Goal: Register for event/course

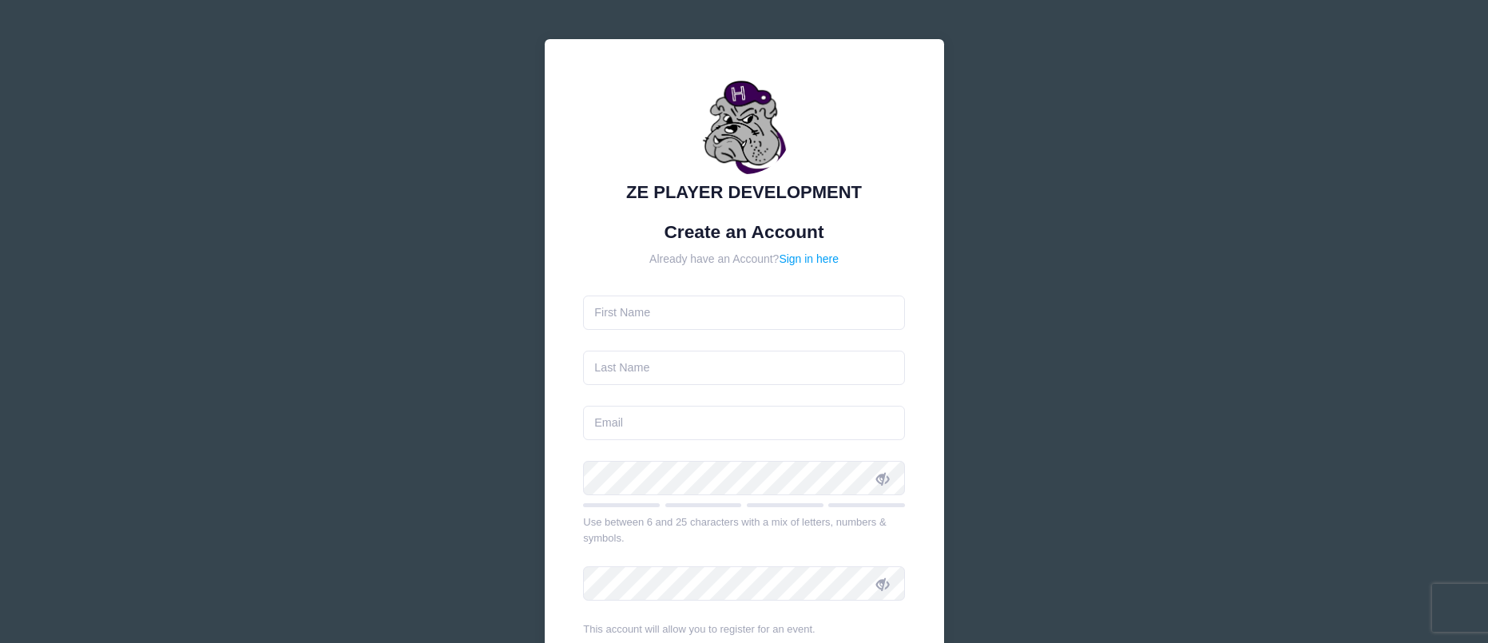
click at [691, 316] on input "text" at bounding box center [744, 313] width 322 height 34
type input "t"
type input "Tina"
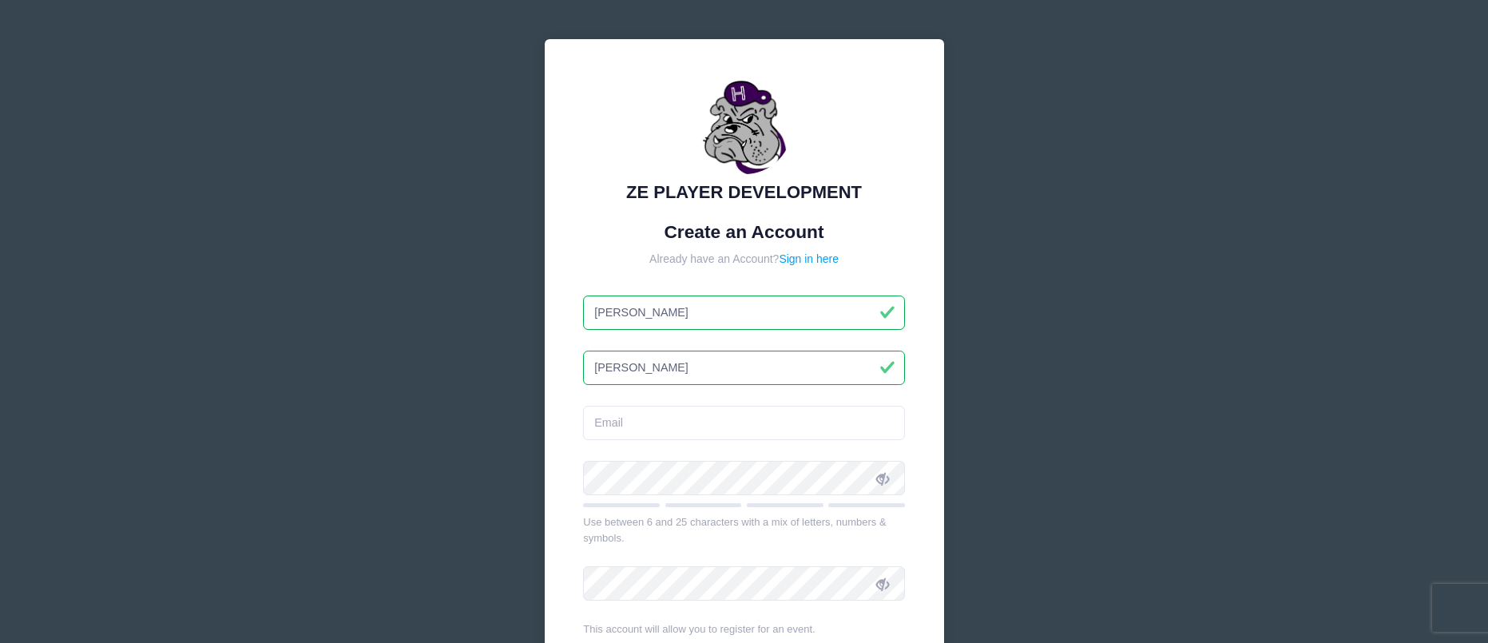
type input "[PERSON_NAME]"
type input "[EMAIL_ADDRESS][DOMAIN_NAME]"
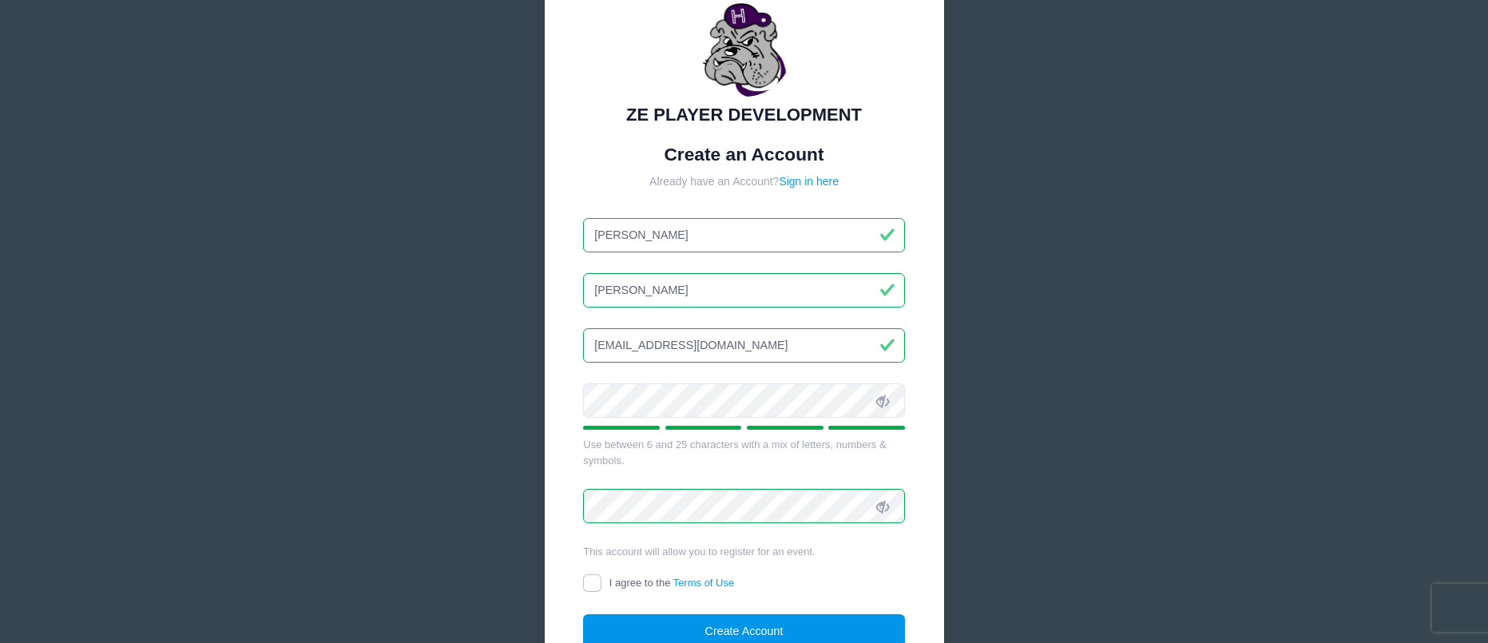
scroll to position [226, 0]
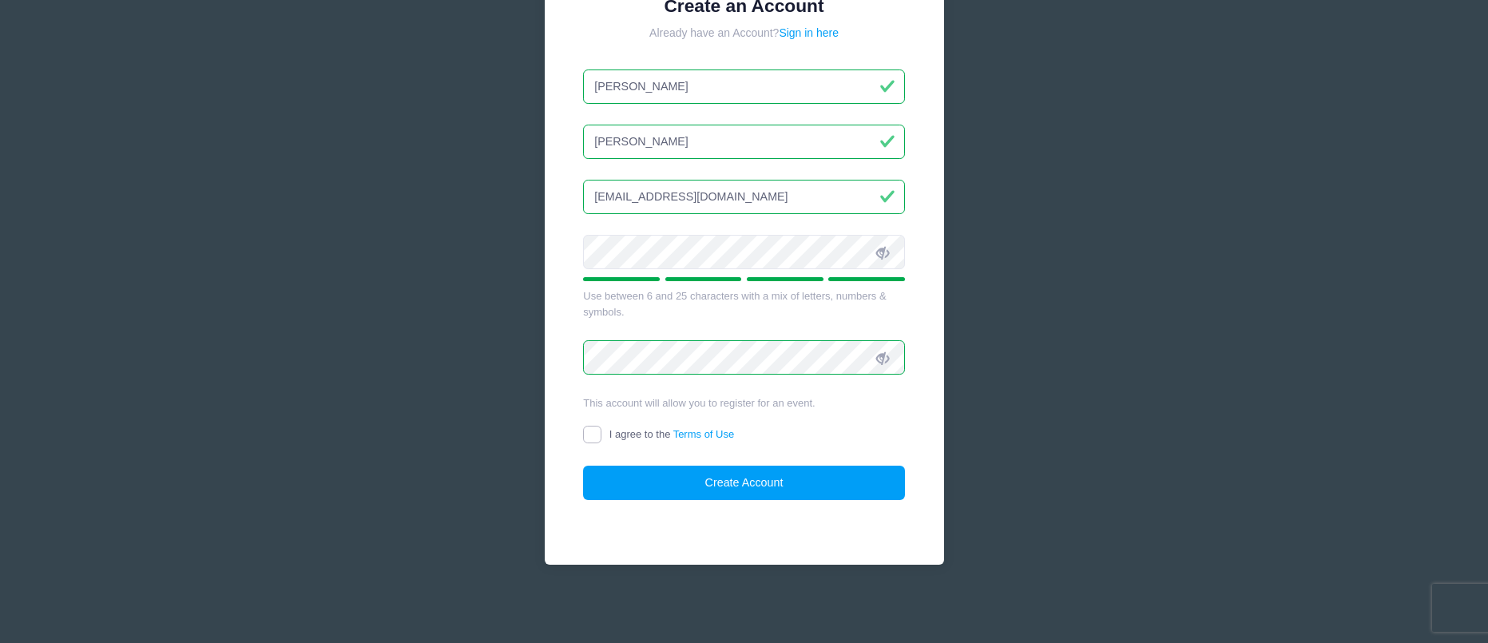
click at [594, 431] on input "I agree to the Terms of Use" at bounding box center [592, 435] width 18 height 18
checkbox input "true"
click at [677, 481] on button "Create Account" at bounding box center [744, 483] width 322 height 34
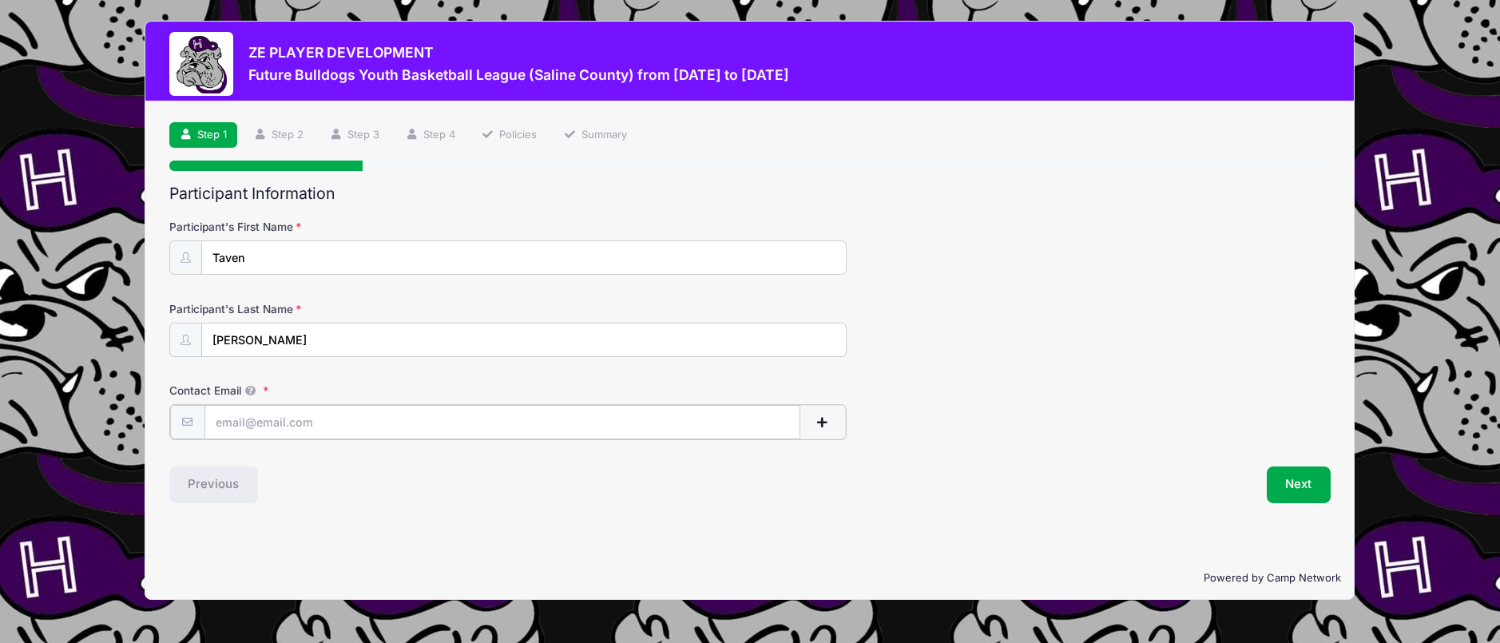
click at [563, 419] on input "Contact Email" at bounding box center [503, 422] width 596 height 34
type input "[EMAIL_ADDRESS][DOMAIN_NAME]"
click at [1290, 485] on button "Next" at bounding box center [1299, 483] width 65 height 37
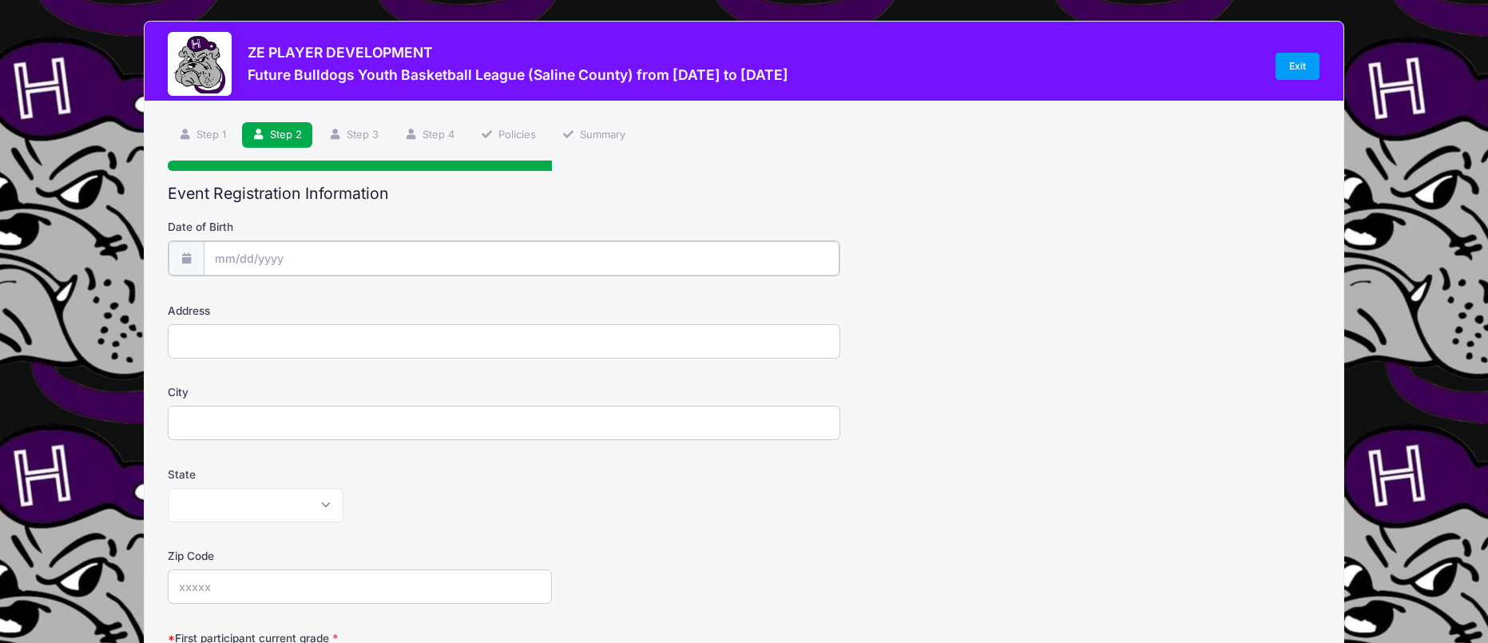
click at [508, 257] on input "Date of Birth" at bounding box center [522, 258] width 636 height 34
click at [234, 261] on input "Date of Birth" at bounding box center [522, 258] width 636 height 34
click at [280, 292] on select "January February March April May June July August September October November De…" at bounding box center [287, 301] width 71 height 21
select select "5"
click at [252, 291] on select "January February March April May June July August September October November De…" at bounding box center [287, 301] width 71 height 21
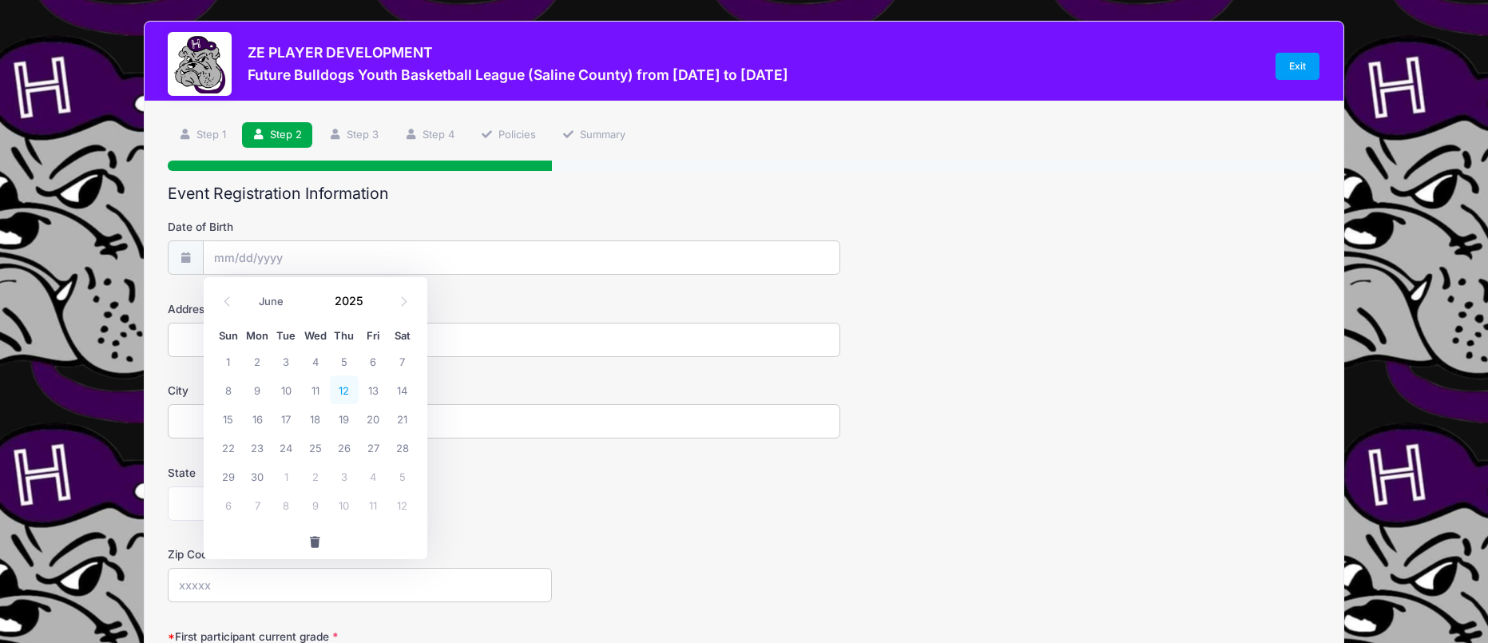
click at [340, 389] on span "12" at bounding box center [344, 390] width 29 height 29
type input "[DATE]"
click at [268, 261] on input "[DATE]" at bounding box center [522, 258] width 636 height 34
click at [356, 296] on input "2025" at bounding box center [354, 300] width 52 height 24
click at [375, 305] on span at bounding box center [373, 306] width 11 height 12
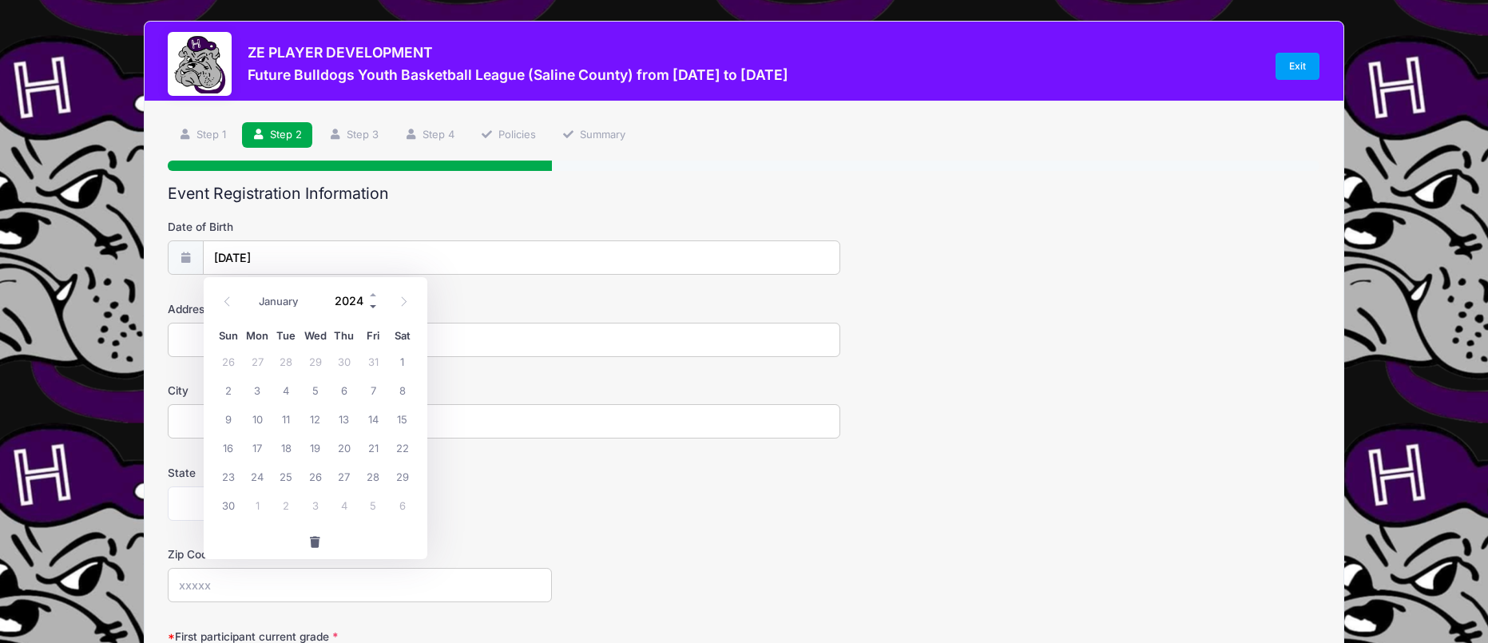
click at [375, 305] on span at bounding box center [373, 306] width 11 height 12
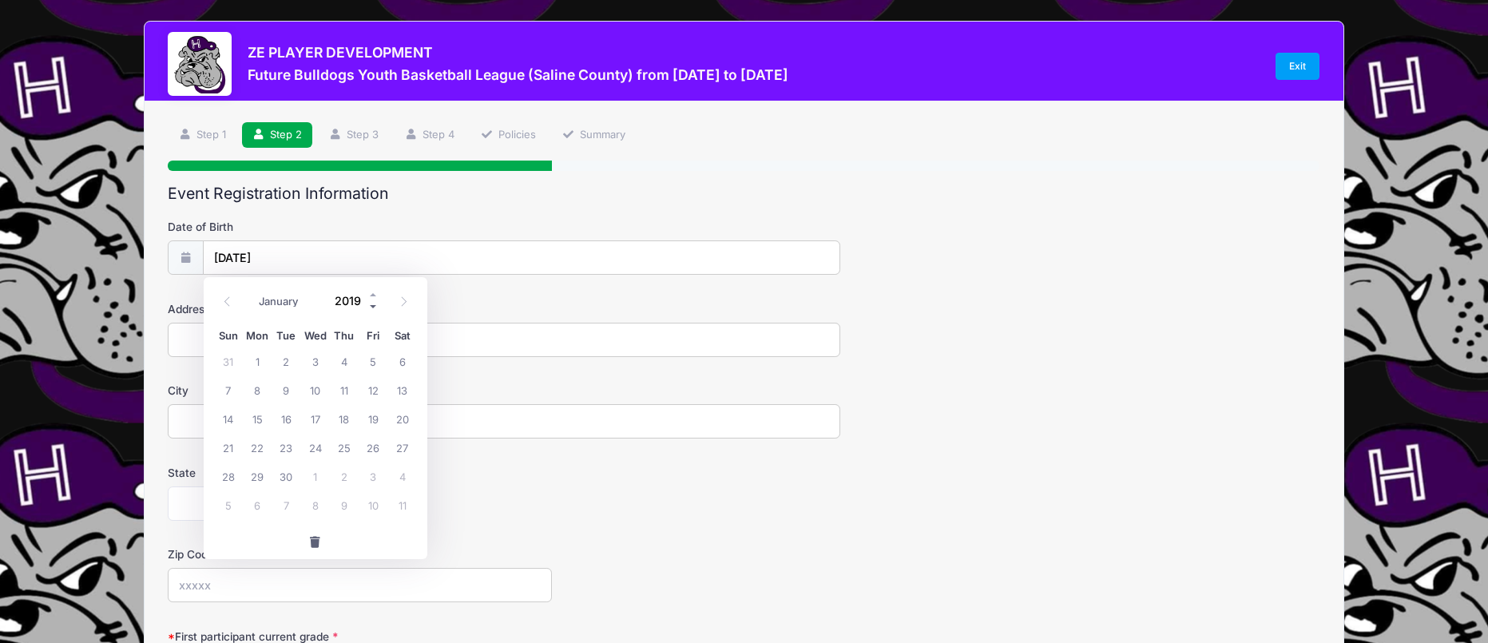
click at [375, 305] on span at bounding box center [373, 306] width 11 height 12
click at [375, 306] on span at bounding box center [373, 306] width 11 height 12
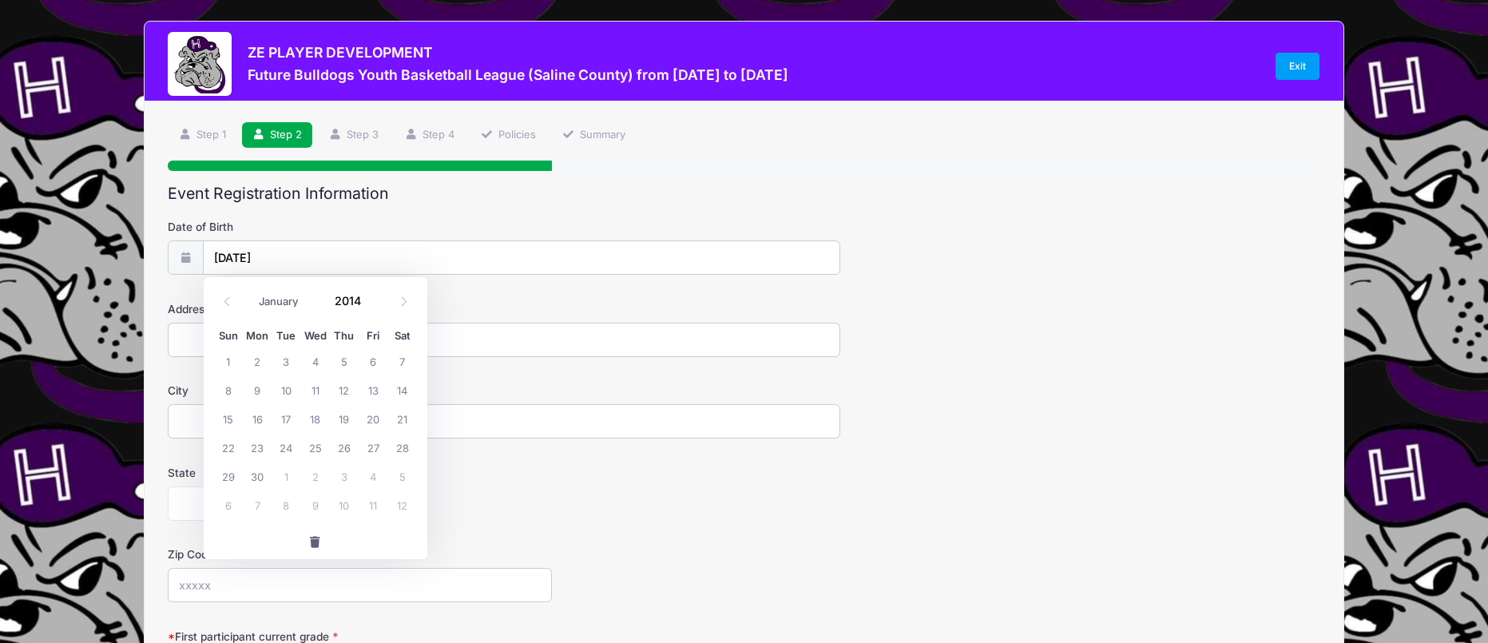
click at [450, 308] on label "Address" at bounding box center [360, 309] width 384 height 16
click at [450, 323] on input "Address" at bounding box center [504, 340] width 672 height 34
type input "2025"
click at [329, 268] on input "[DATE]" at bounding box center [522, 258] width 636 height 34
click at [302, 253] on input "[DATE]" at bounding box center [522, 258] width 636 height 34
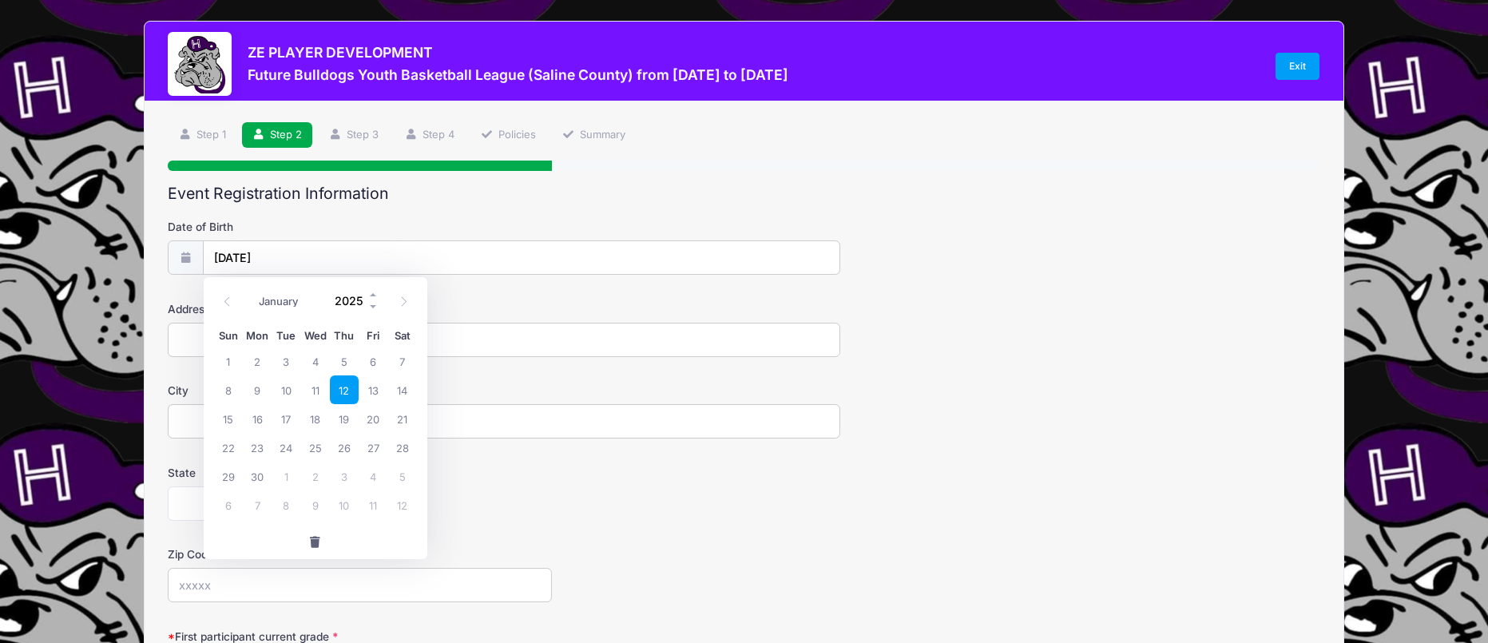
click at [350, 297] on input "2025" at bounding box center [354, 300] width 52 height 24
drag, startPoint x: 312, startPoint y: 542, endPoint x: 280, endPoint y: 368, distance: 177.9
click at [312, 542] on span "button" at bounding box center [315, 542] width 14 height 11
select select "9"
click at [274, 257] on input "Date of Birth" at bounding box center [522, 258] width 636 height 34
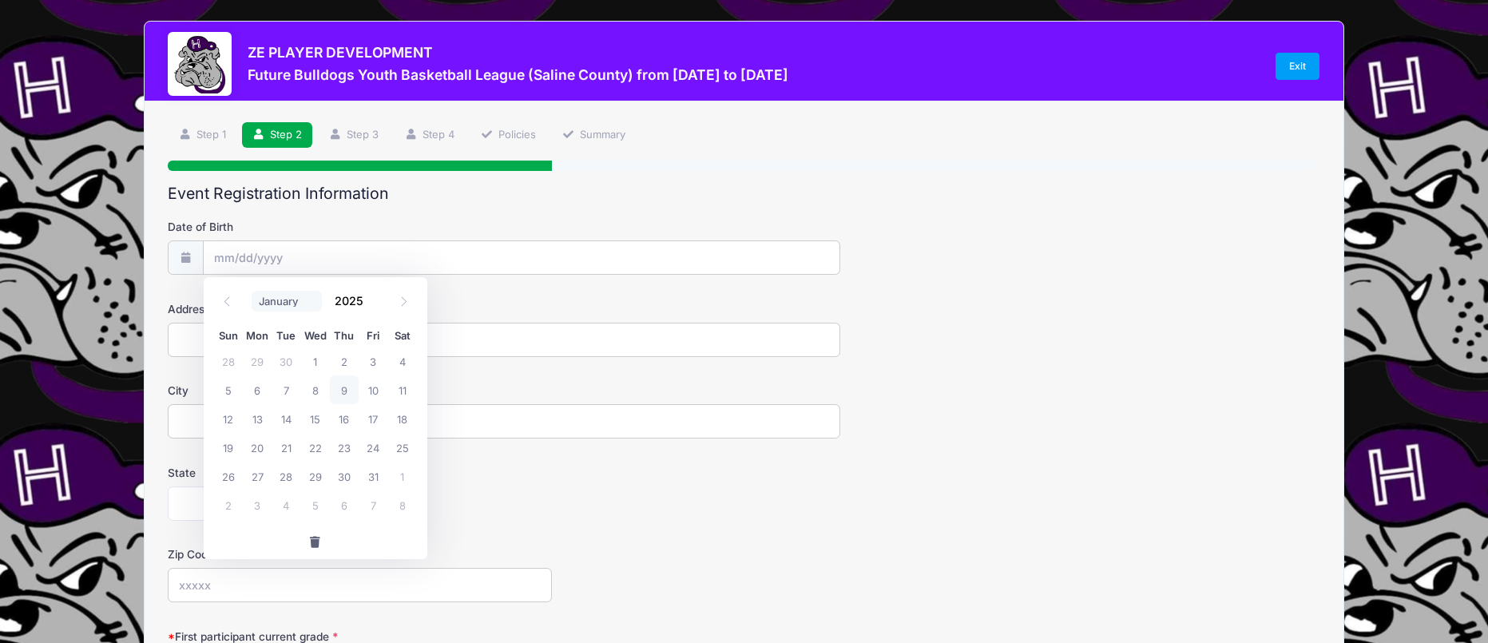
click at [284, 296] on select "January February March April May June July August September October November De…" at bounding box center [287, 301] width 71 height 21
click at [353, 302] on input "2025" at bounding box center [354, 300] width 52 height 24
click at [372, 306] on span at bounding box center [373, 306] width 11 height 12
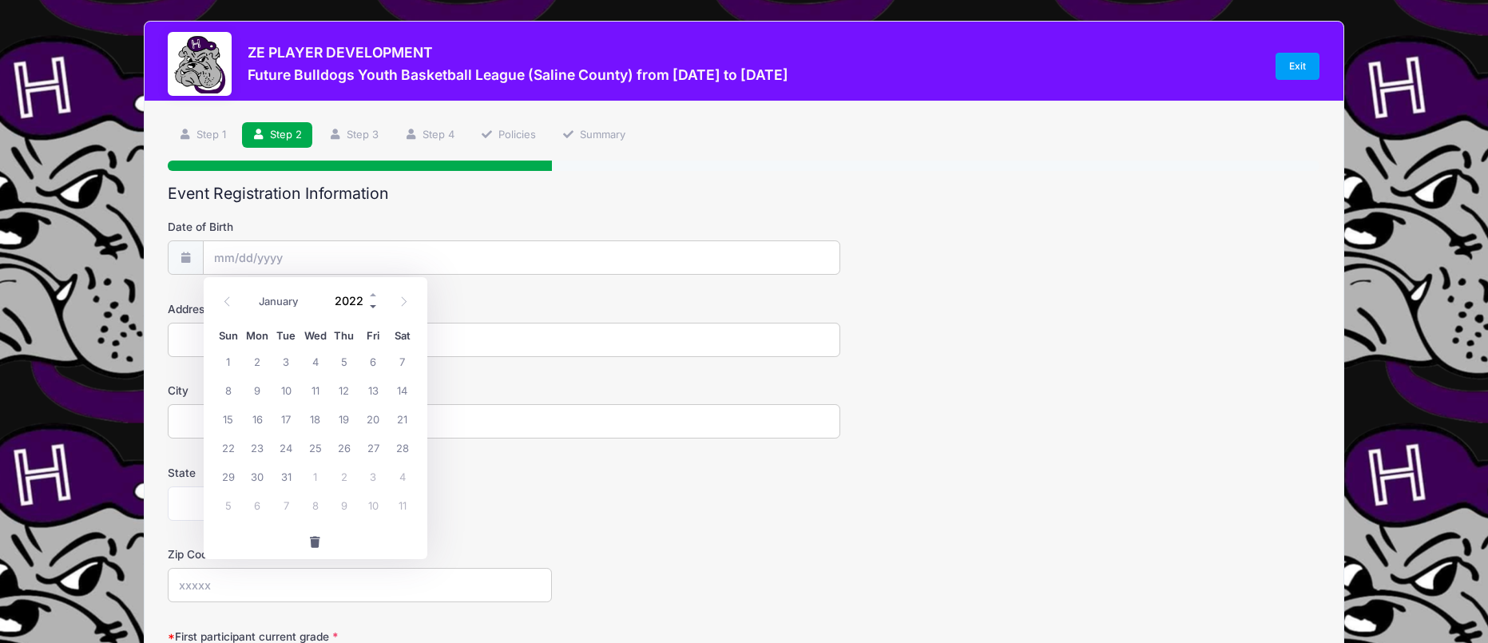
click at [372, 306] on span at bounding box center [373, 306] width 11 height 12
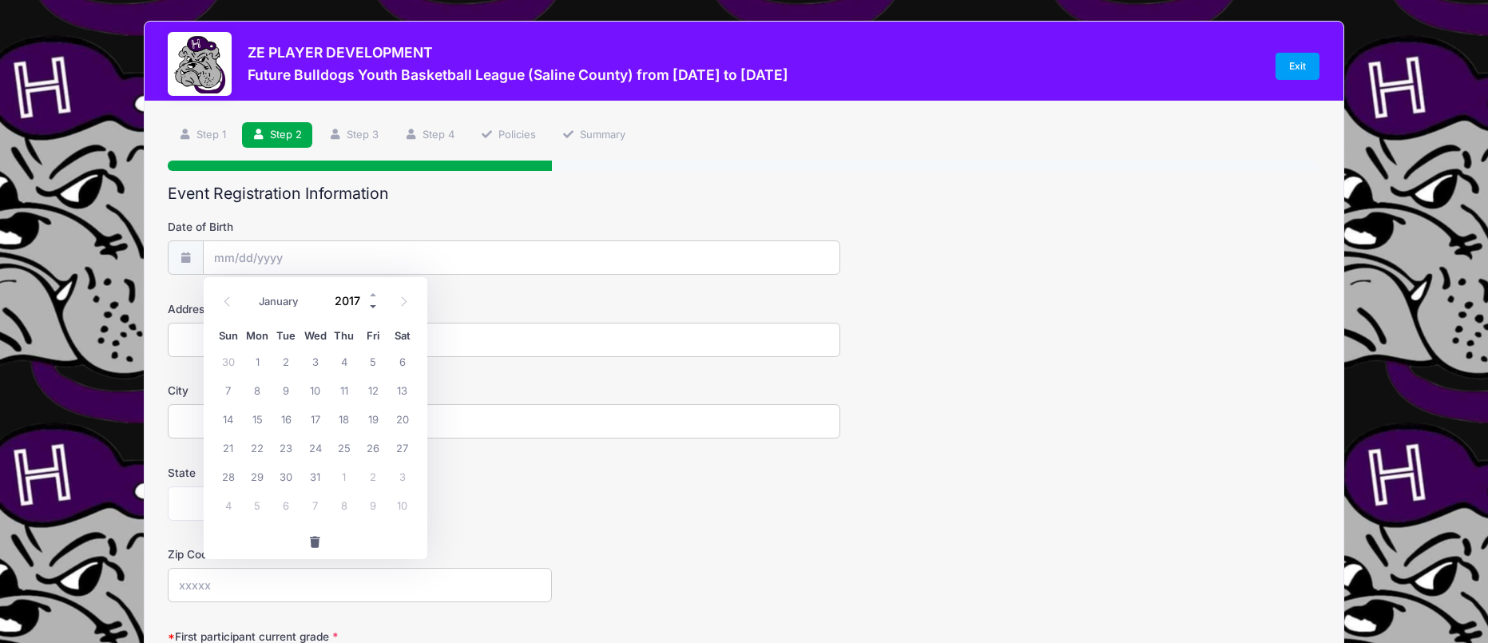
click at [372, 306] on span at bounding box center [373, 306] width 11 height 12
type input "2014"
click at [293, 297] on select "January February March April May June July August September October November De…" at bounding box center [287, 301] width 71 height 21
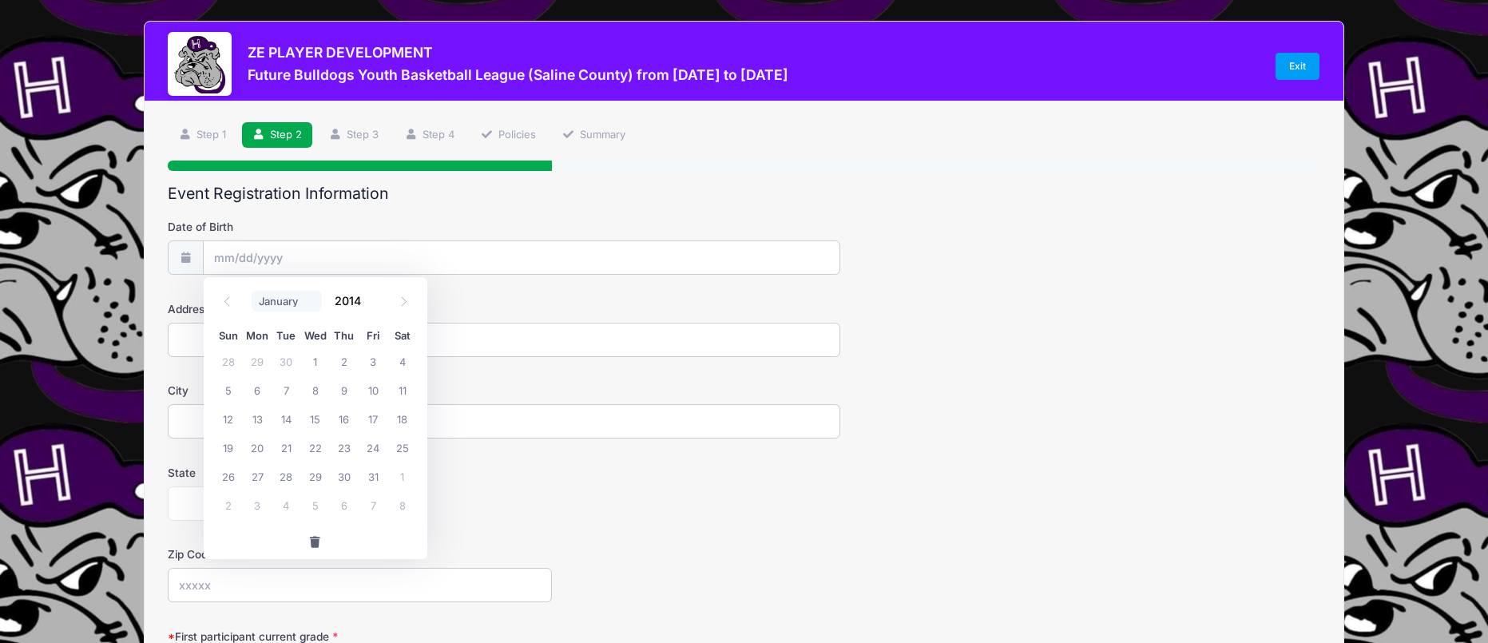
select select "5"
click at [252, 291] on select "January February March April May June July August September October November De…" at bounding box center [287, 301] width 71 height 21
click at [350, 391] on span "12" at bounding box center [344, 390] width 29 height 29
type input "[DATE]"
click at [262, 342] on input "Address" at bounding box center [504, 340] width 672 height 34
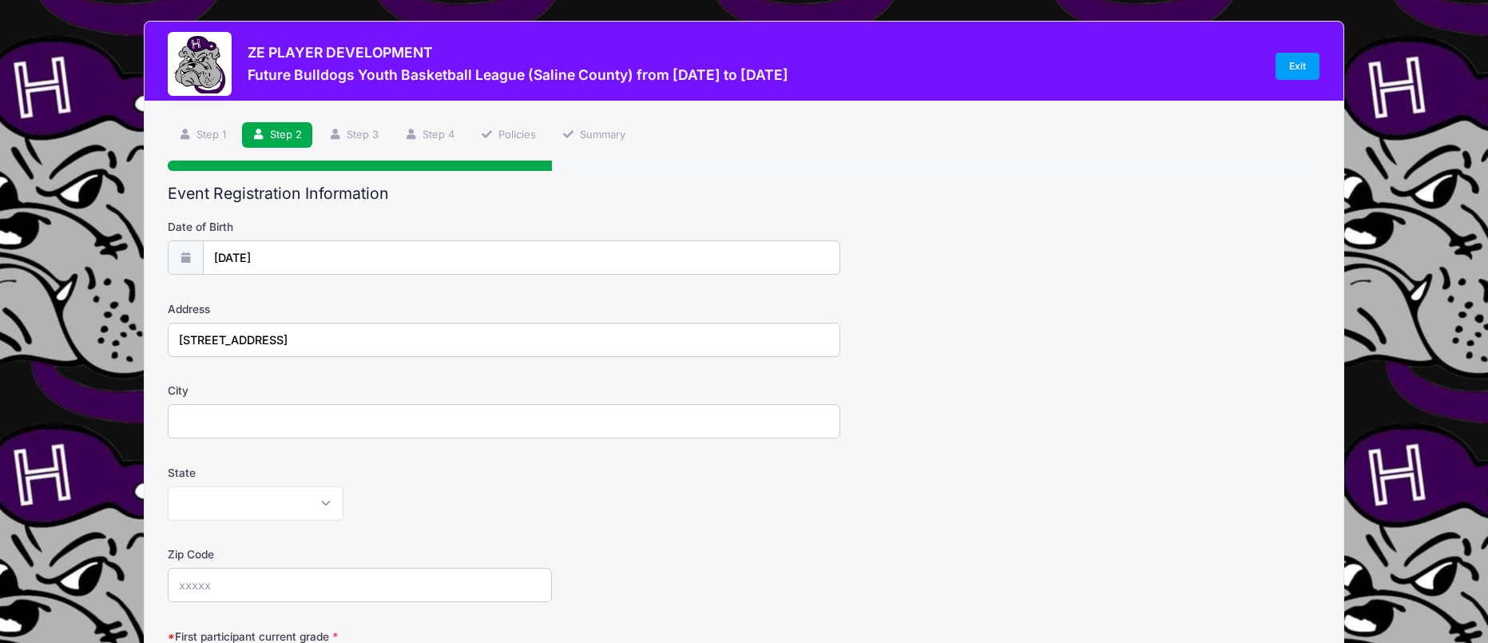
type input "[STREET_ADDRESS]"
type input "[GEOGRAPHIC_DATA]"
select select "IL"
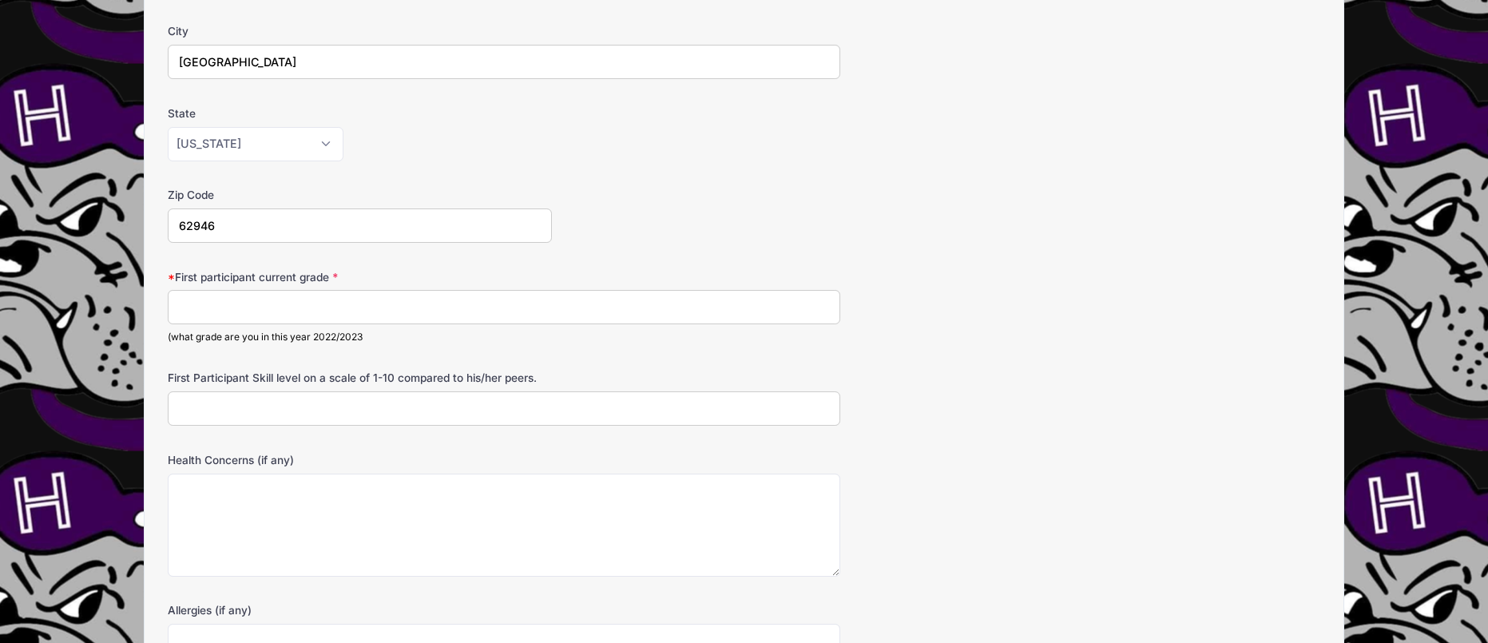
type input "62946"
click at [274, 313] on input "First participant current grade" at bounding box center [504, 307] width 672 height 34
type input "5"
click at [280, 401] on input "First Participant Skill level on a scale of 1-10 compared to his/her peers." at bounding box center [504, 408] width 672 height 34
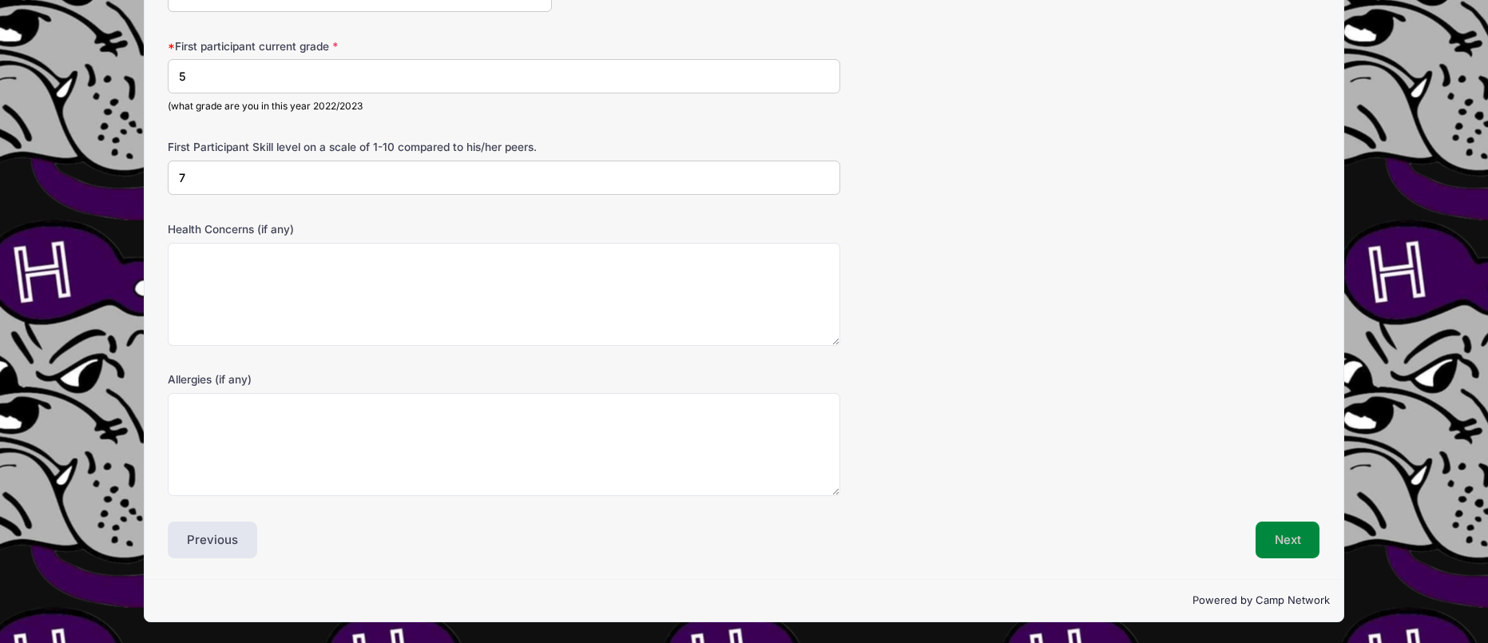
type input "7"
click at [1258, 543] on button "Next" at bounding box center [1288, 540] width 65 height 37
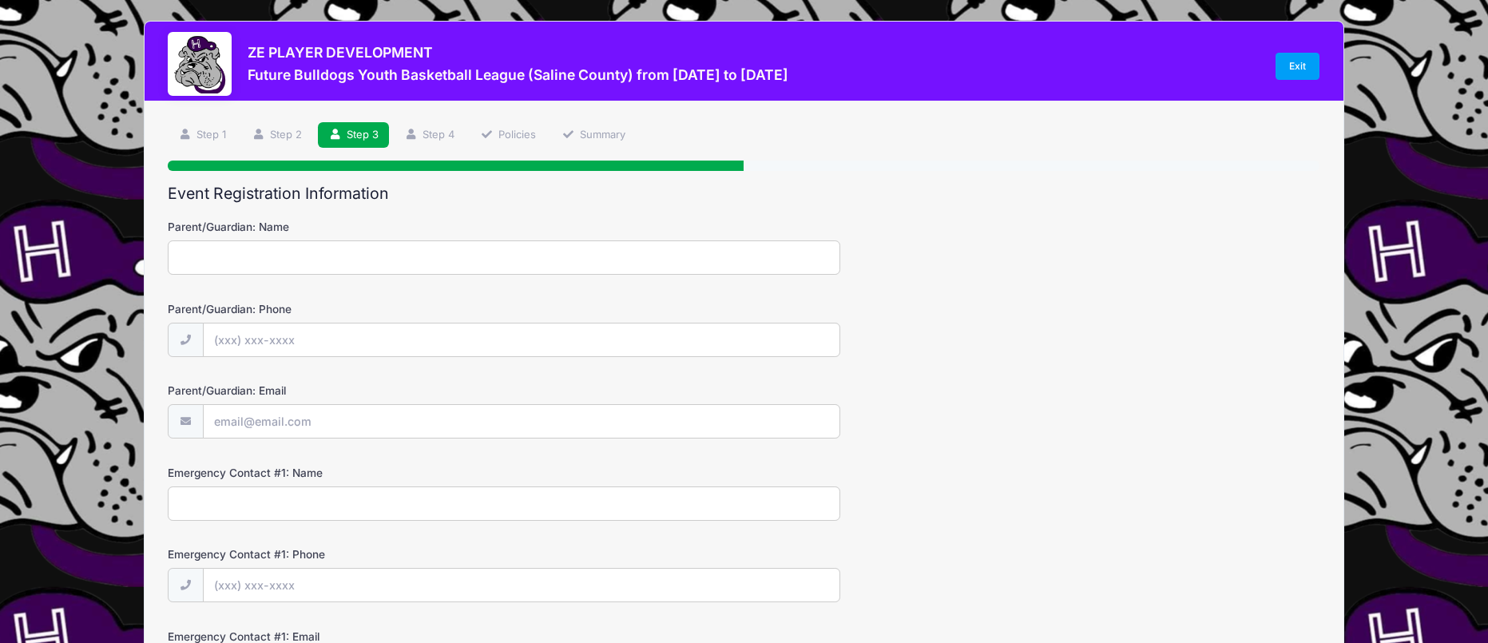
scroll to position [0, 0]
click at [459, 255] on input "Parent/Guardian: Name" at bounding box center [504, 257] width 672 height 34
type input "[PERSON_NAME]"
click at [406, 346] on input "Parent/Guardian: Phone" at bounding box center [522, 341] width 636 height 34
type input "[PHONE_NUMBER]"
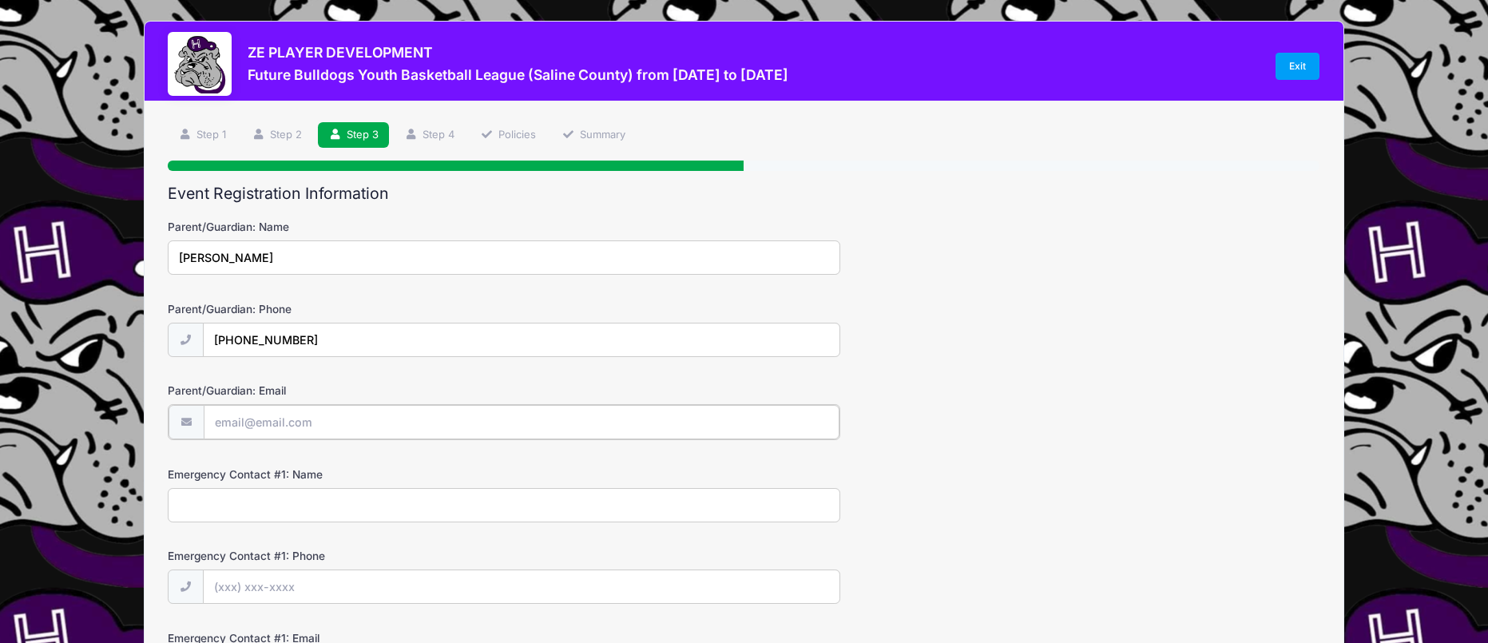
click at [369, 435] on input "Parent/Guardian: Email" at bounding box center [522, 422] width 636 height 34
type input "i"
type input "[EMAIL_ADDRESS][DOMAIN_NAME]"
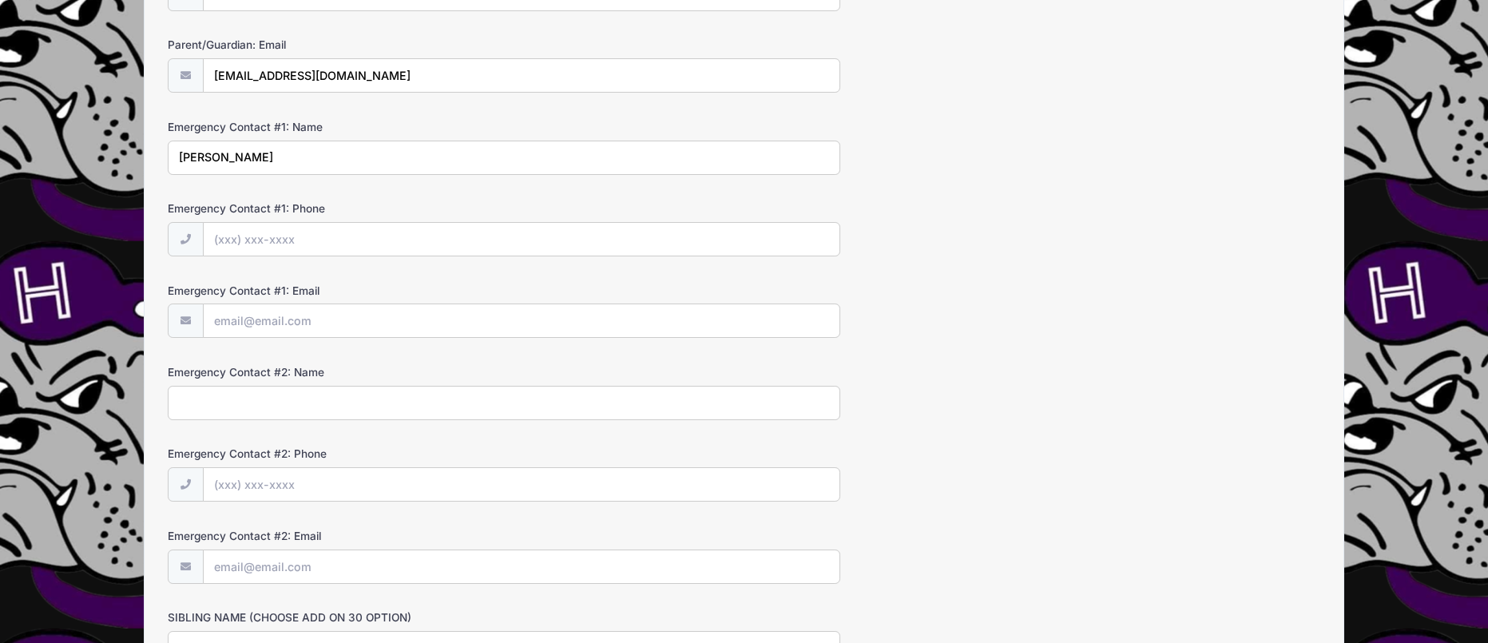
click at [280, 162] on input "[PERSON_NAME]" at bounding box center [504, 158] width 672 height 34
type input "[PERSON_NAME]"
click at [320, 235] on input "Emergency Contact #1: Phone" at bounding box center [522, 240] width 636 height 34
type input "[PHONE_NUMBER]"
click at [363, 323] on input "Emergency Contact #1: Email" at bounding box center [522, 321] width 636 height 34
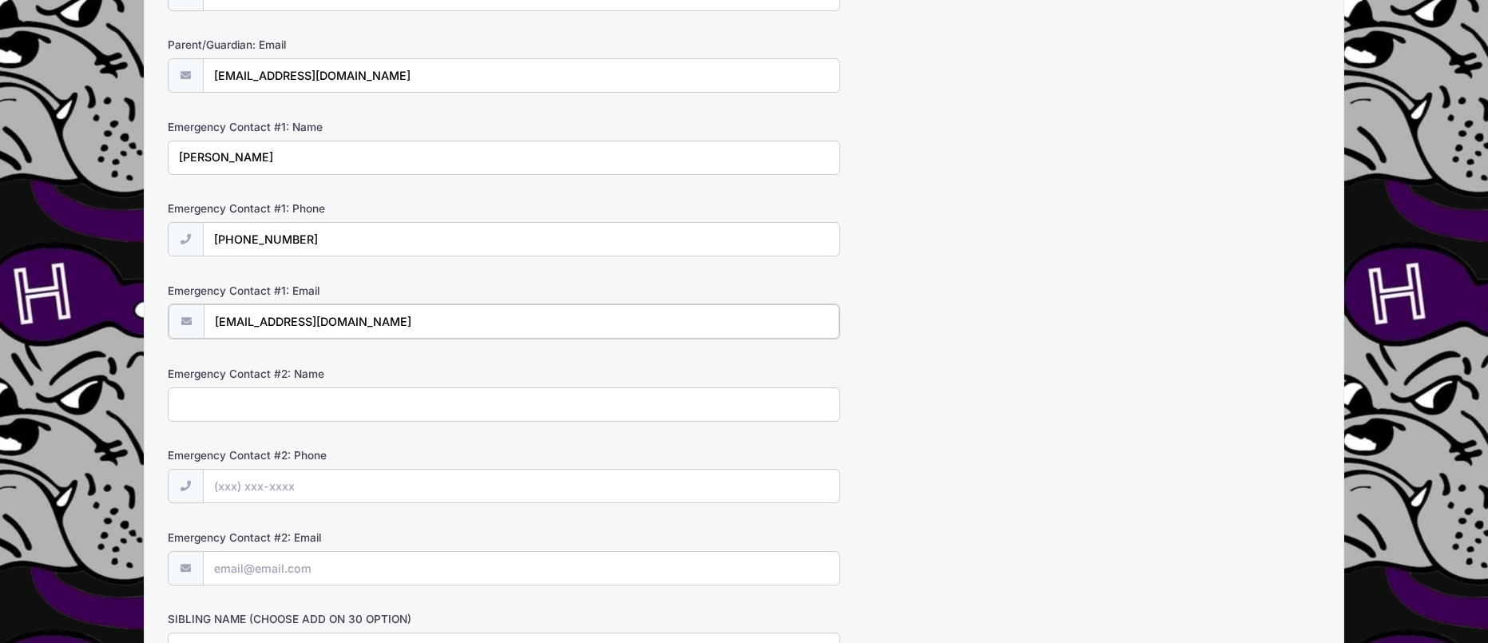
type input "[EMAIL_ADDRESS][DOMAIN_NAME]"
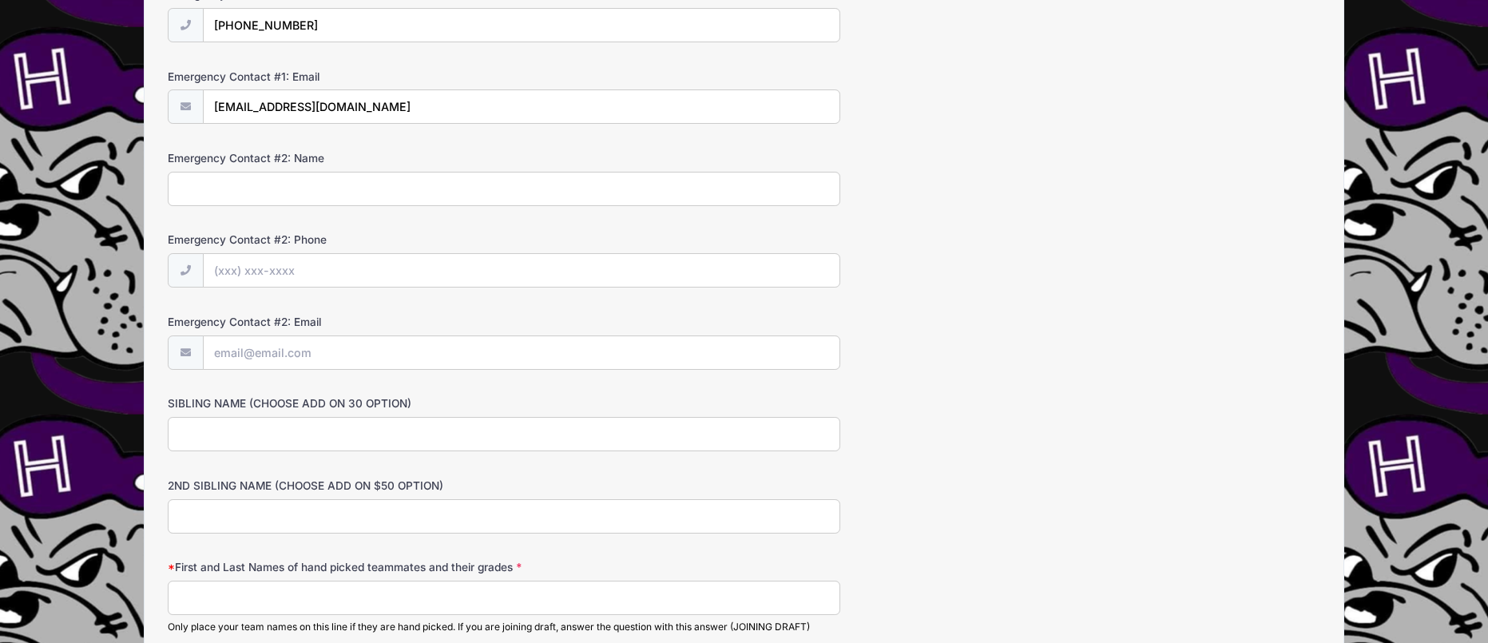
scroll to position [785, 0]
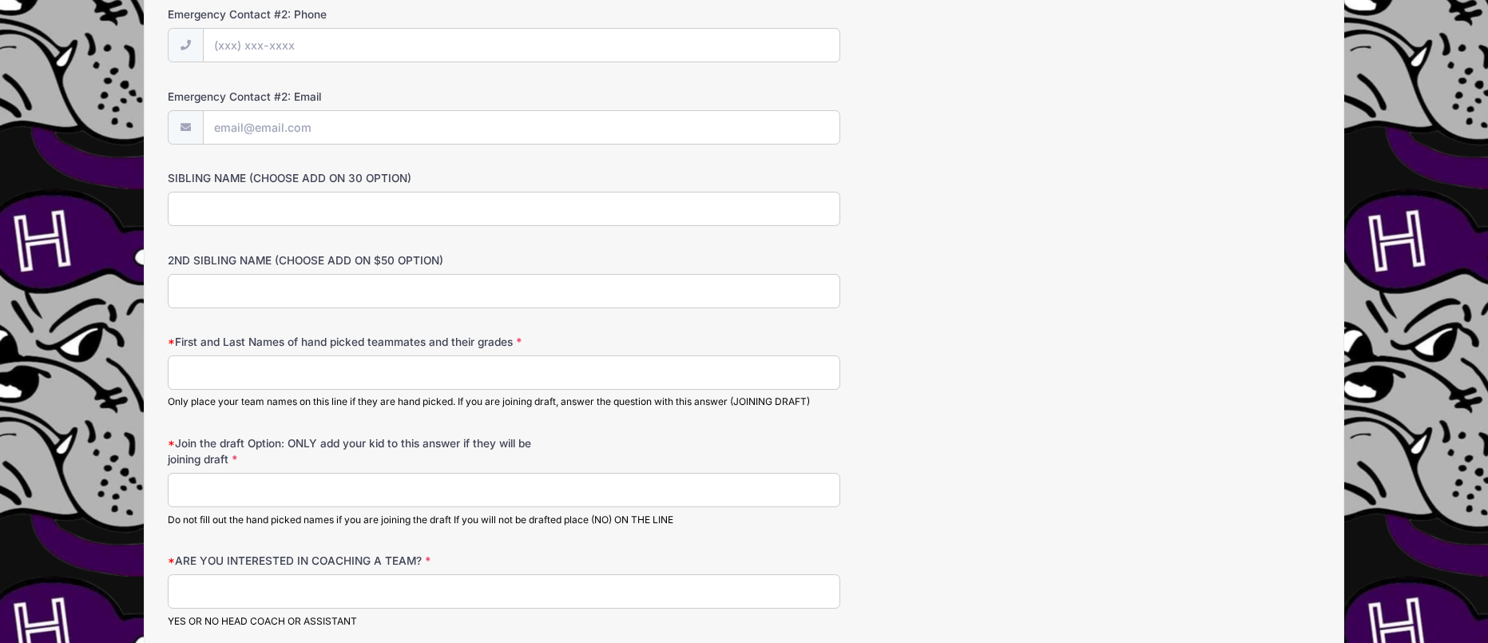
click at [319, 369] on input "First and Last Names of hand picked teammates and their grades" at bounding box center [504, 373] width 672 height 34
type input "Joining draft"
type input "[PERSON_NAME]"
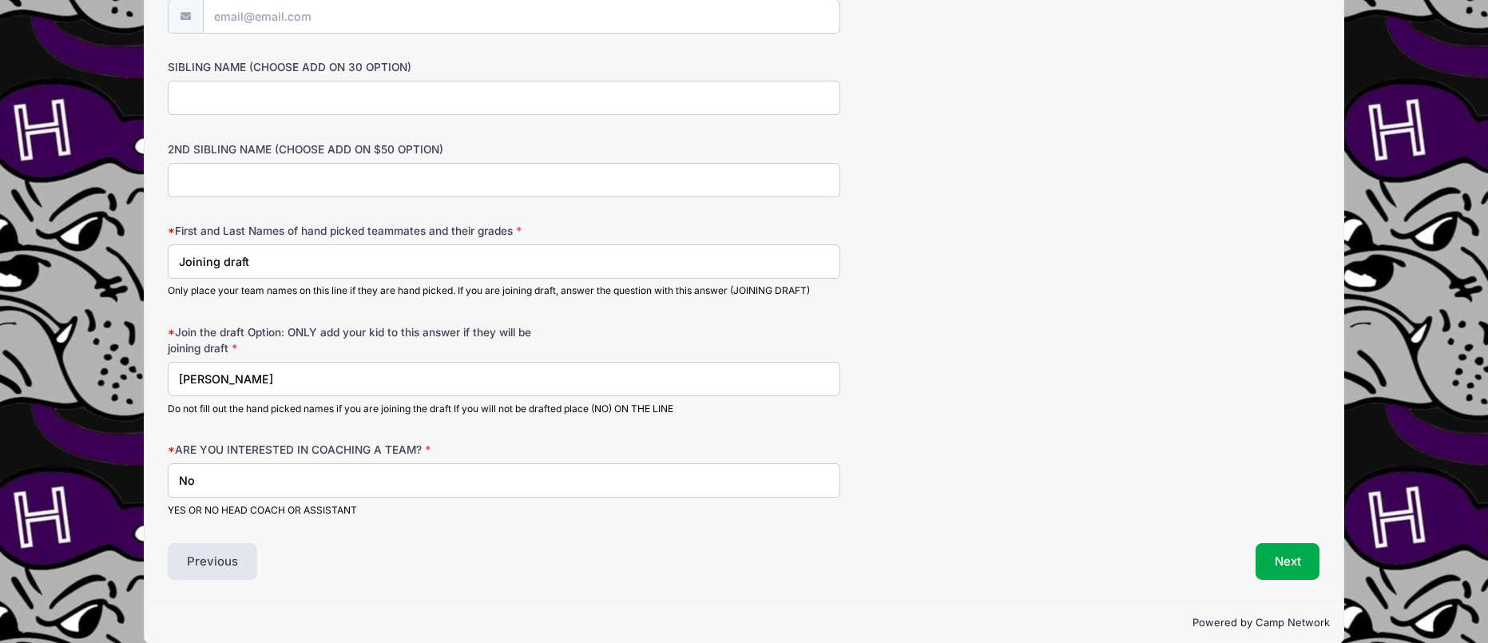
scroll to position [918, 0]
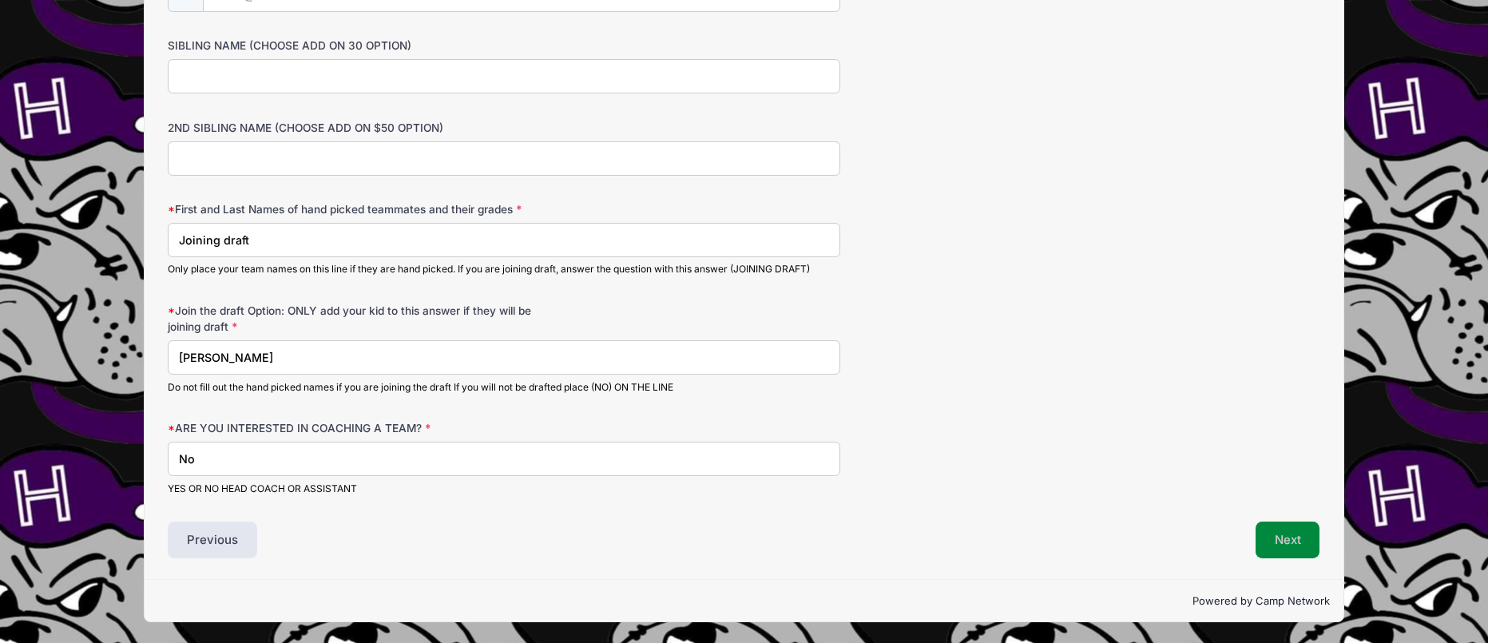
type input "No"
click at [1282, 538] on button "Next" at bounding box center [1288, 540] width 65 height 37
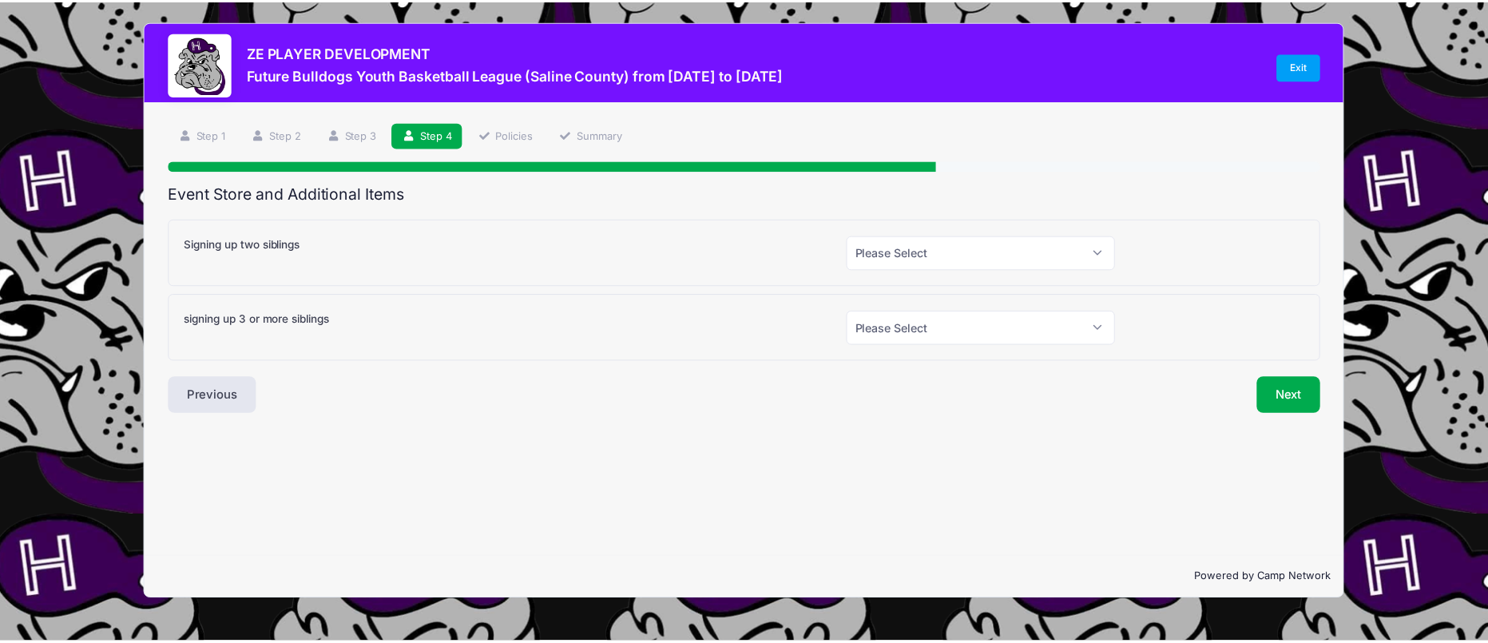
scroll to position [0, 0]
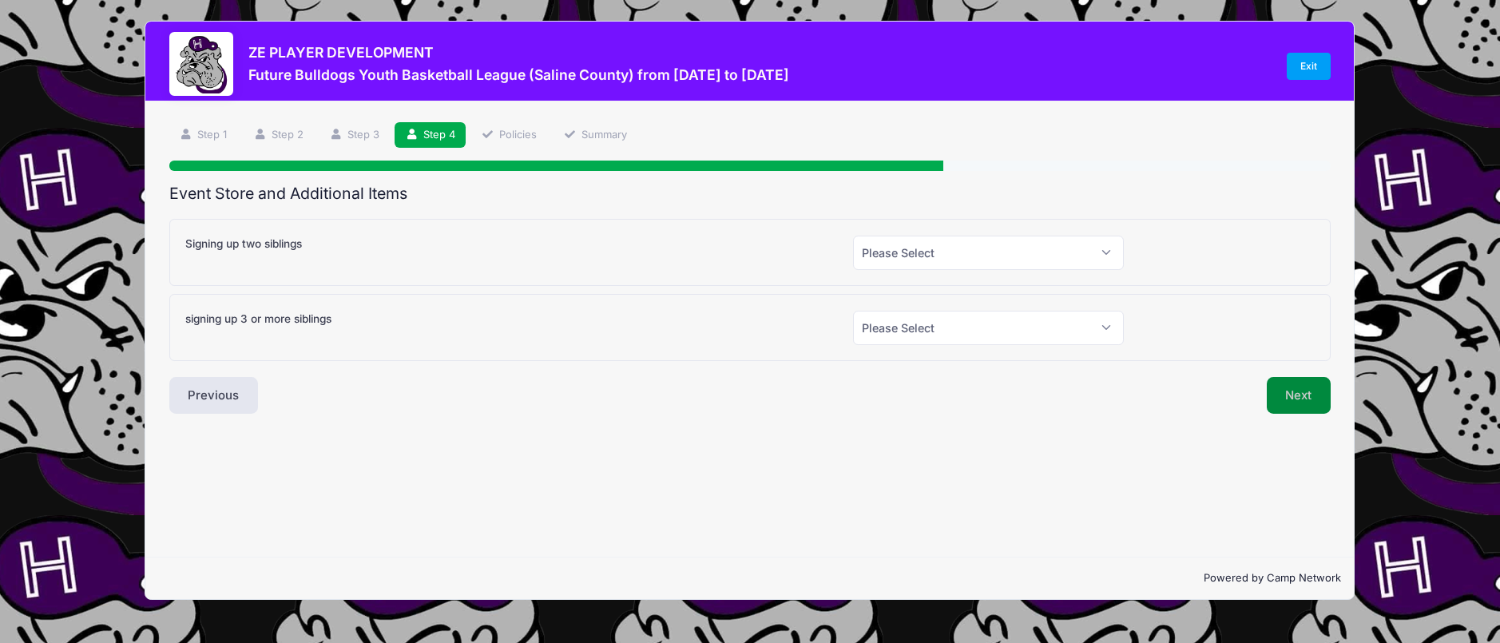
click at [1290, 390] on button "Next" at bounding box center [1299, 395] width 65 height 37
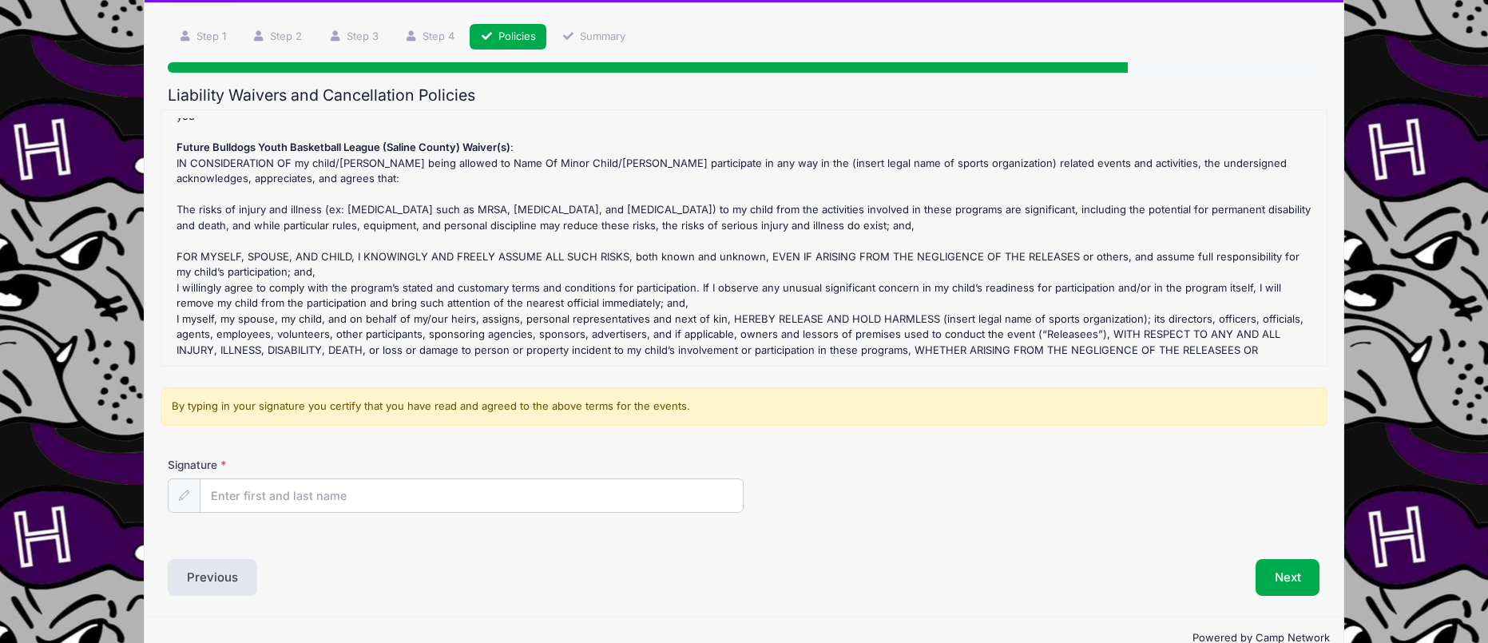
scroll to position [136, 0]
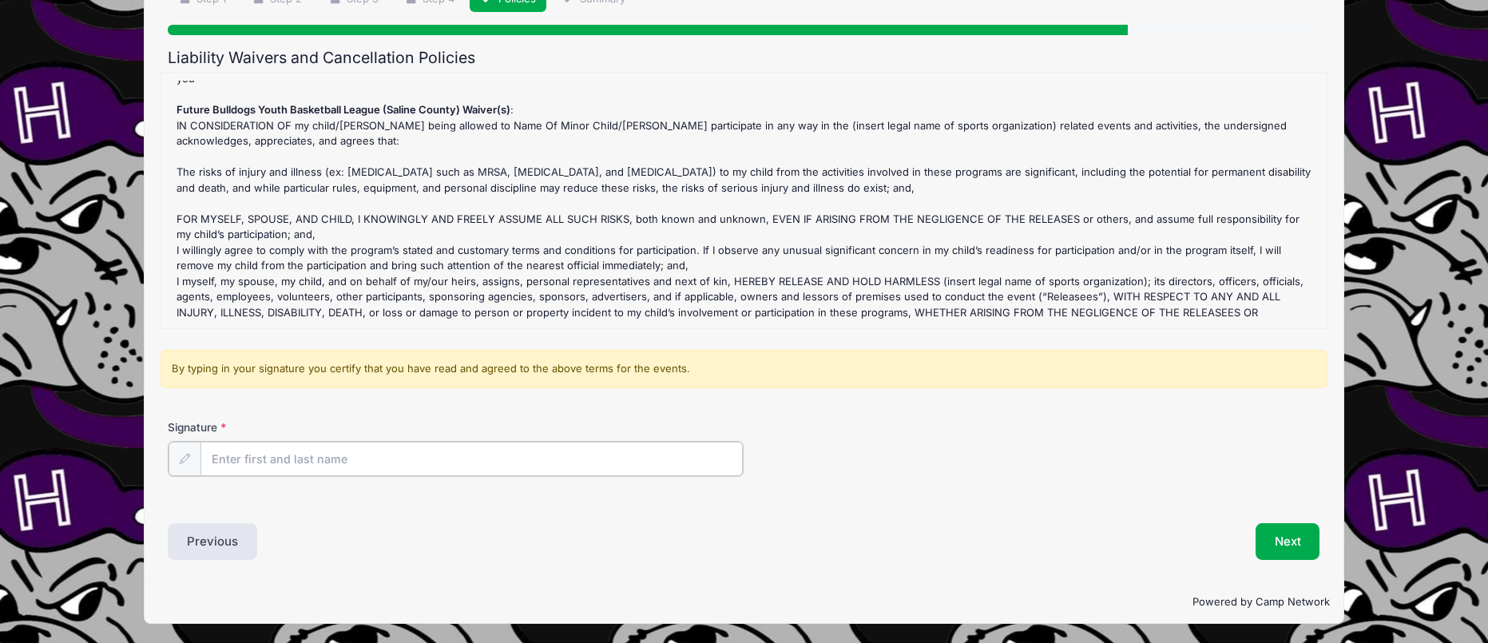
click at [467, 462] on input "Signature" at bounding box center [472, 459] width 542 height 34
type input "[PERSON_NAME]"
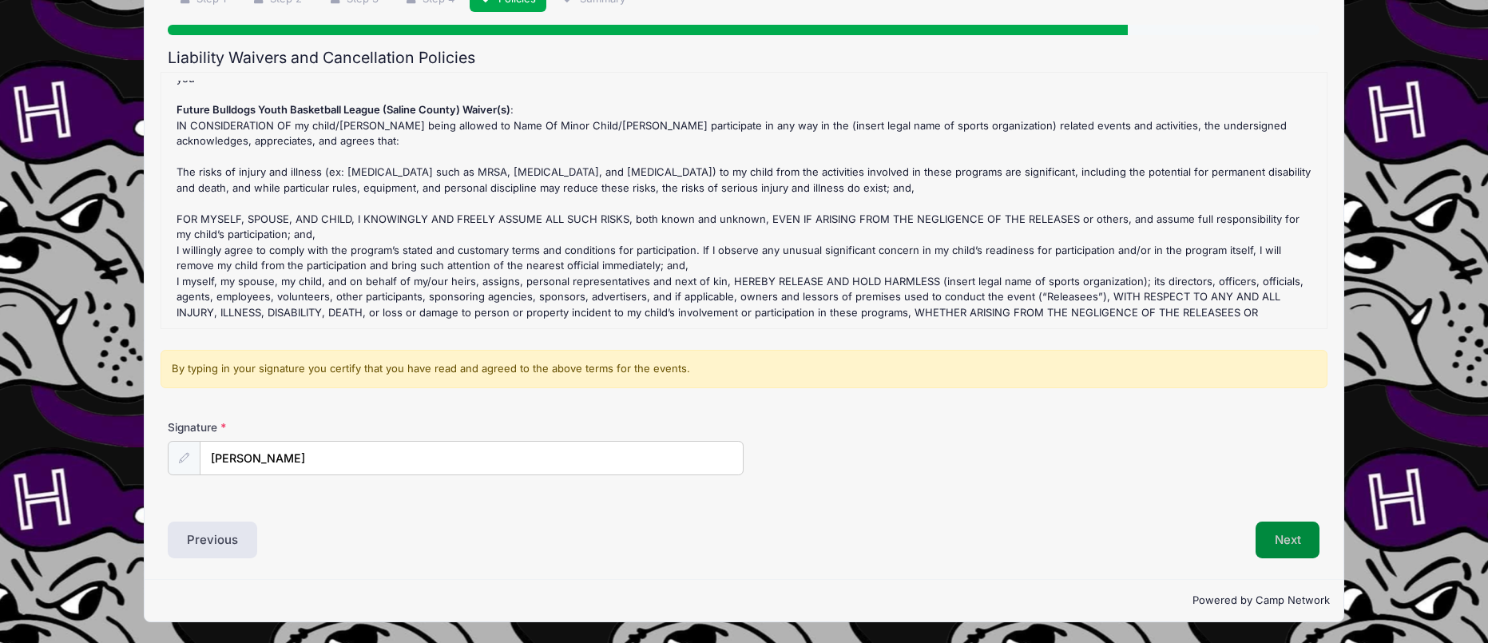
click at [1301, 535] on button "Next" at bounding box center [1288, 540] width 65 height 37
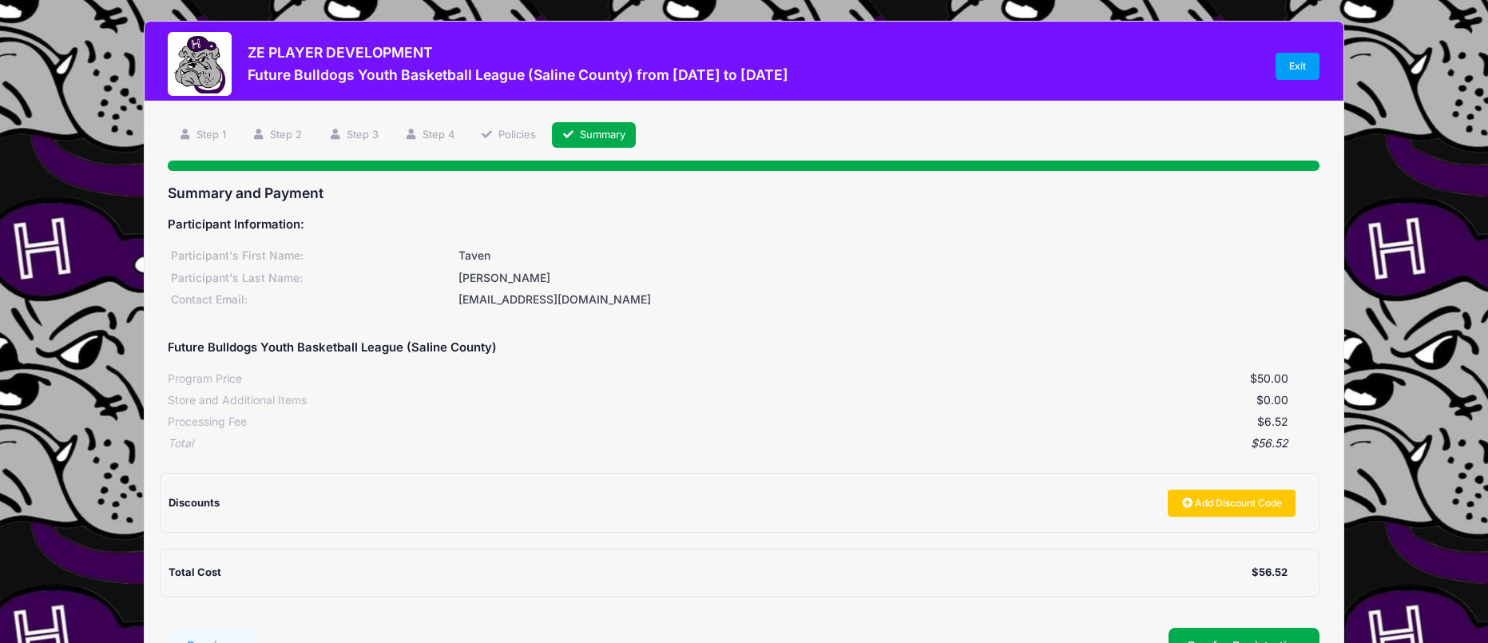
scroll to position [89, 0]
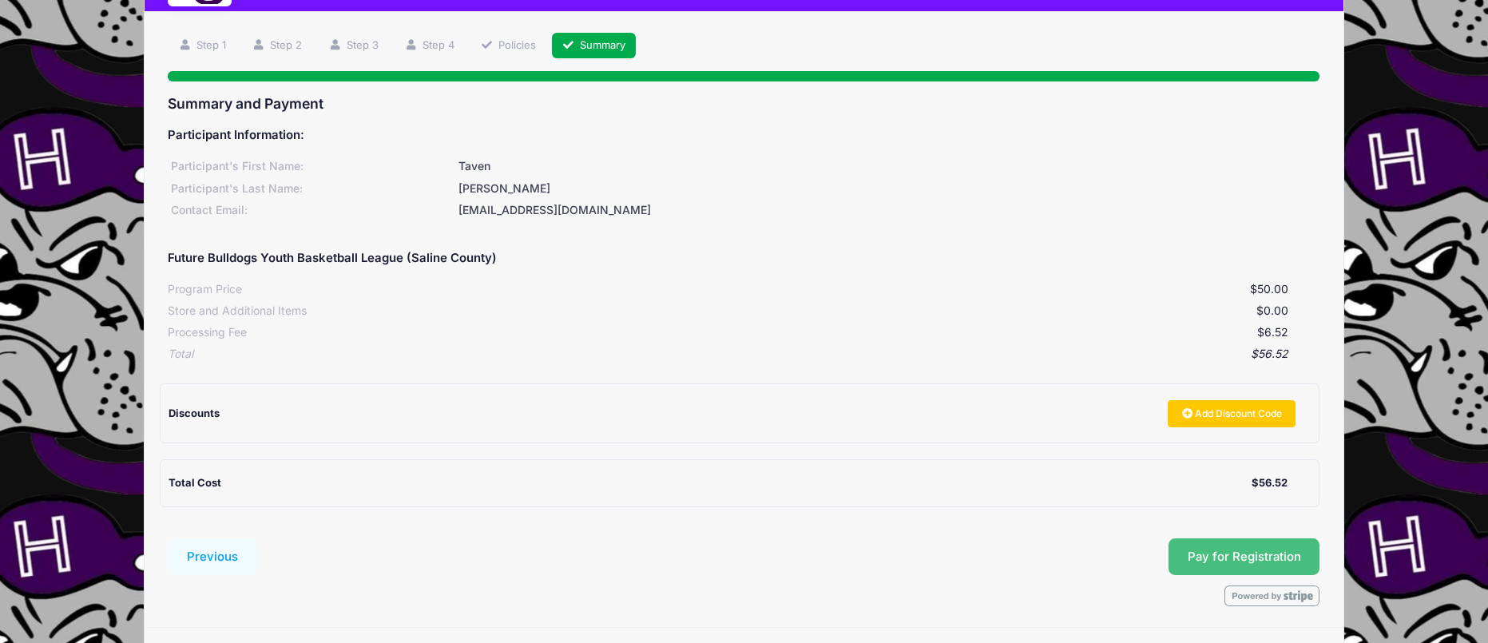
click at [1217, 551] on button "Pay for Registration" at bounding box center [1245, 556] width 152 height 37
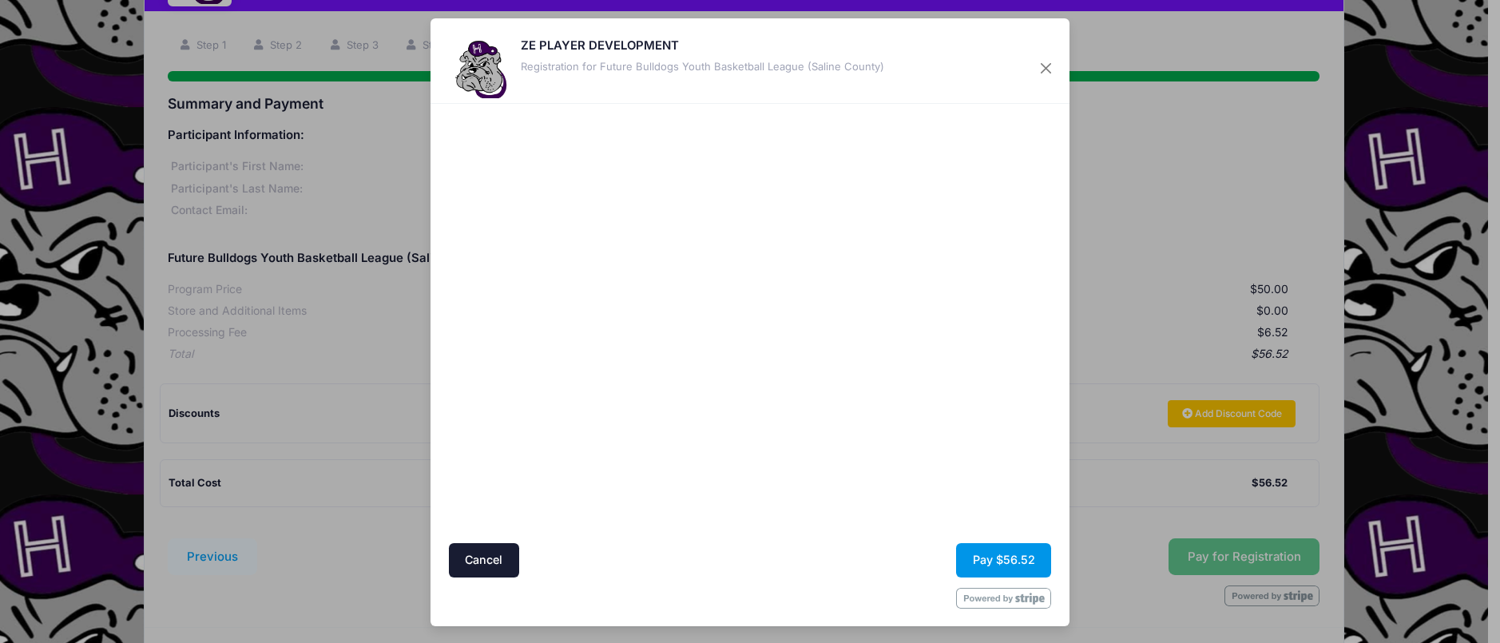
click at [1011, 570] on button "Pay $56.52" at bounding box center [1003, 560] width 95 height 34
